Goal: Task Accomplishment & Management: Manage account settings

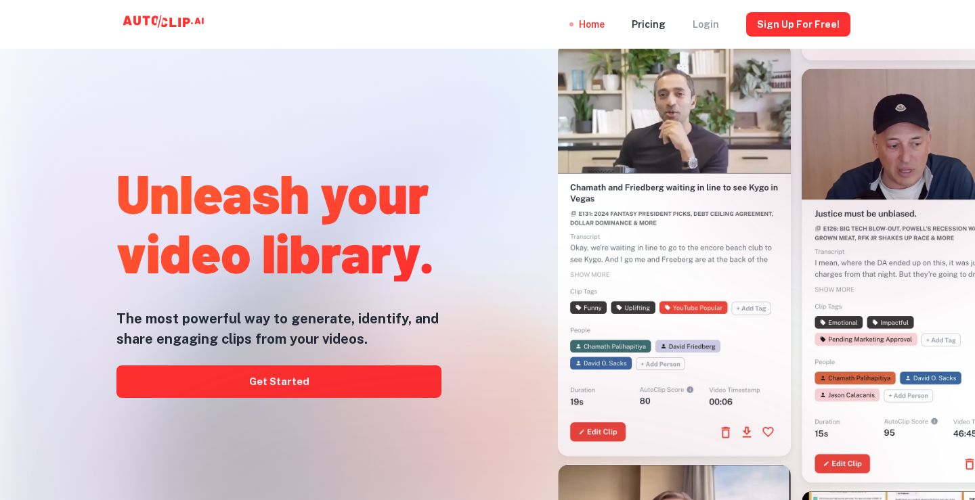
click at [705, 29] on div "Login" at bounding box center [705, 24] width 26 height 49
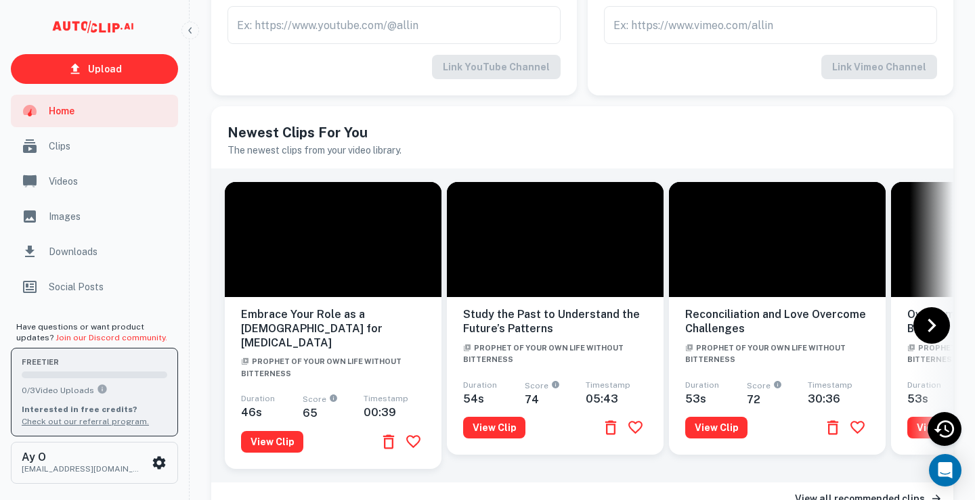
scroll to position [310, 0]
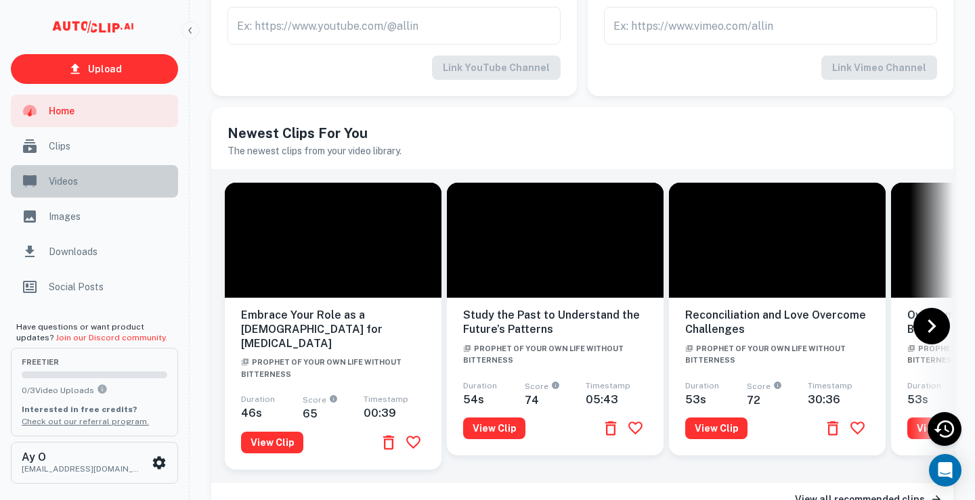
click at [79, 191] on div "Videos" at bounding box center [94, 181] width 167 height 32
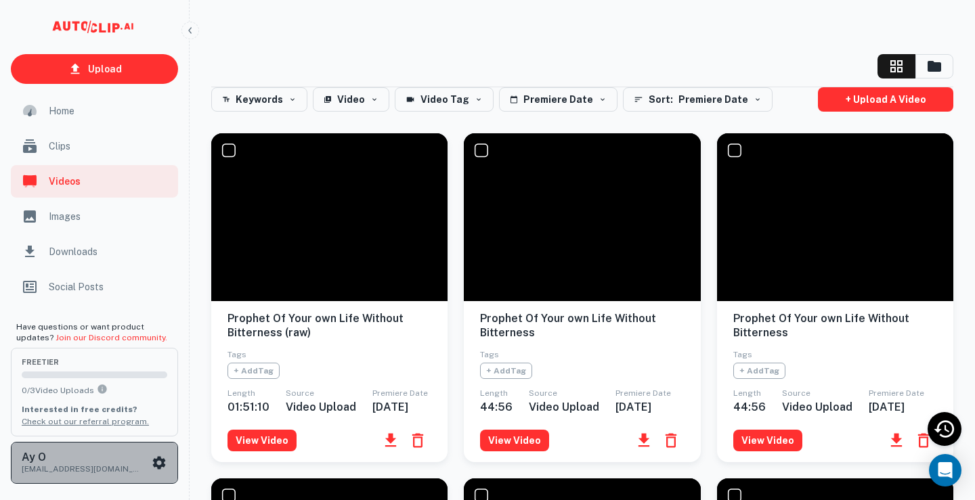
click at [159, 471] on div "Ay O [EMAIL_ADDRESS][DOMAIN_NAME]" at bounding box center [95, 463] width 146 height 24
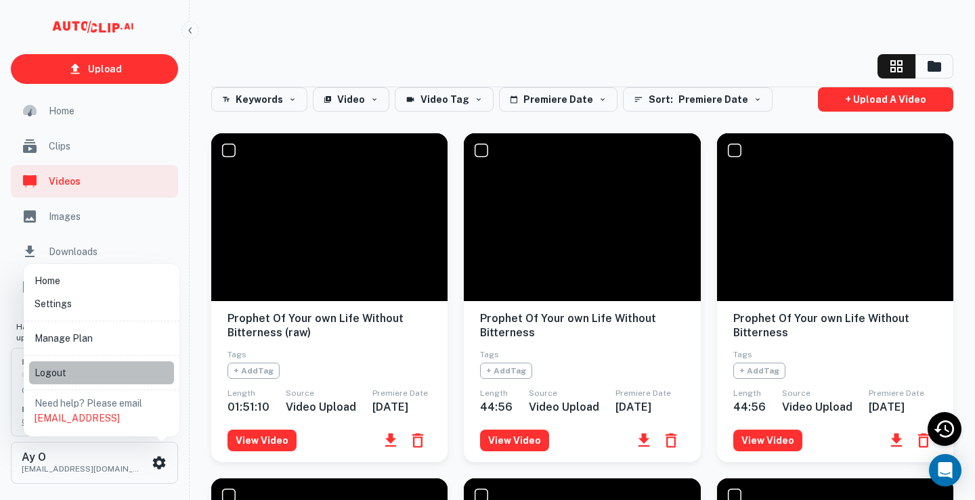
click at [41, 371] on li "Logout" at bounding box center [101, 372] width 145 height 23
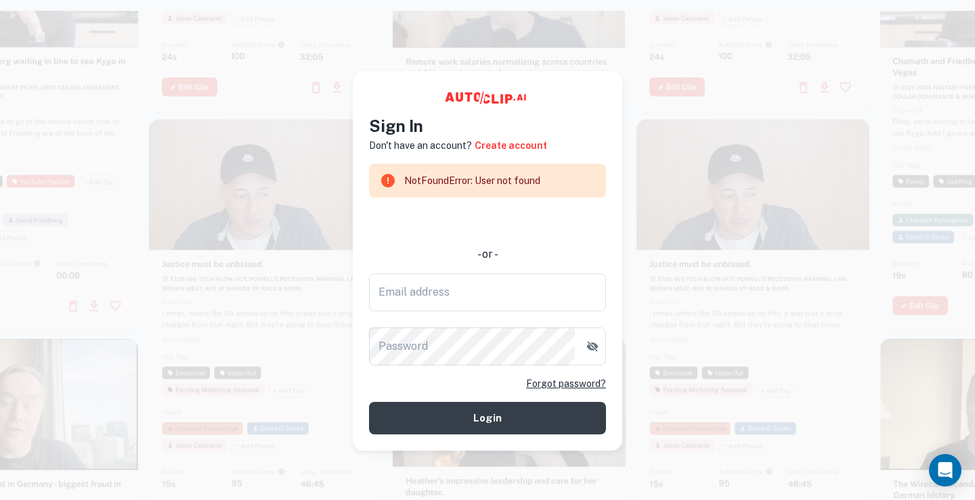
scroll to position [11, 0]
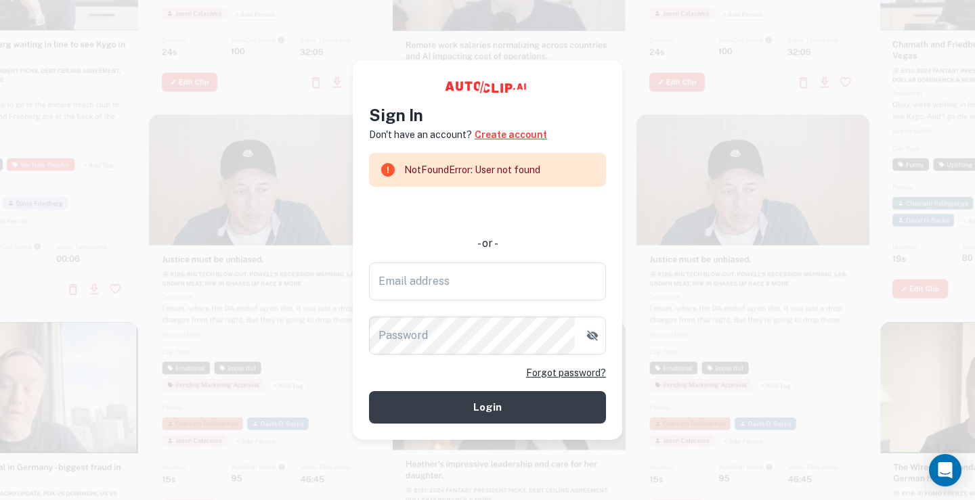
click at [507, 128] on link "Create account" at bounding box center [510, 134] width 72 height 15
